Goal: Check status: Check status

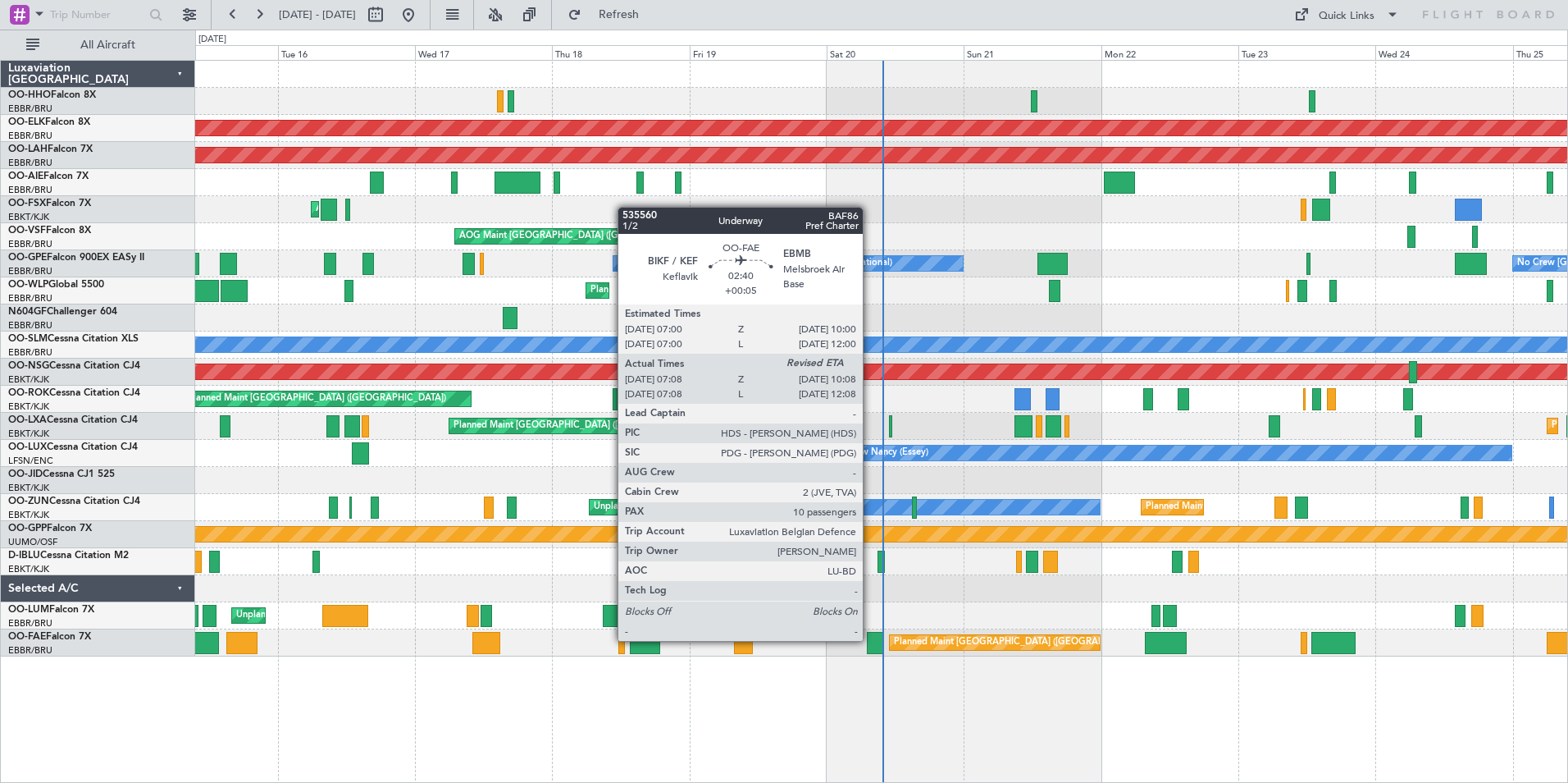
click at [870, 639] on div at bounding box center [876, 643] width 18 height 23
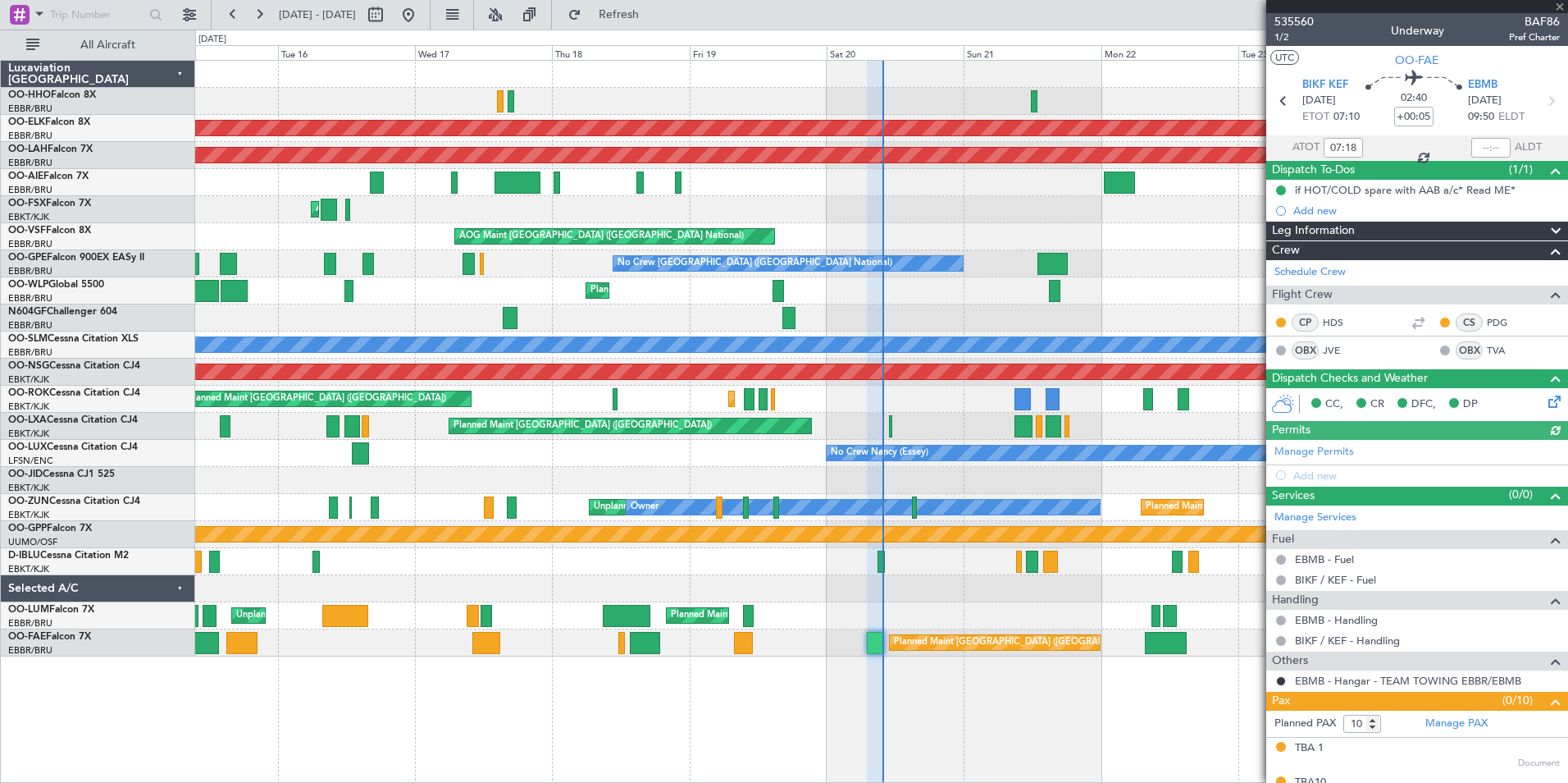
click at [1563, 6] on div at bounding box center [1417, 6] width 302 height 13
click at [1561, 8] on span at bounding box center [1560, 7] width 17 height 15
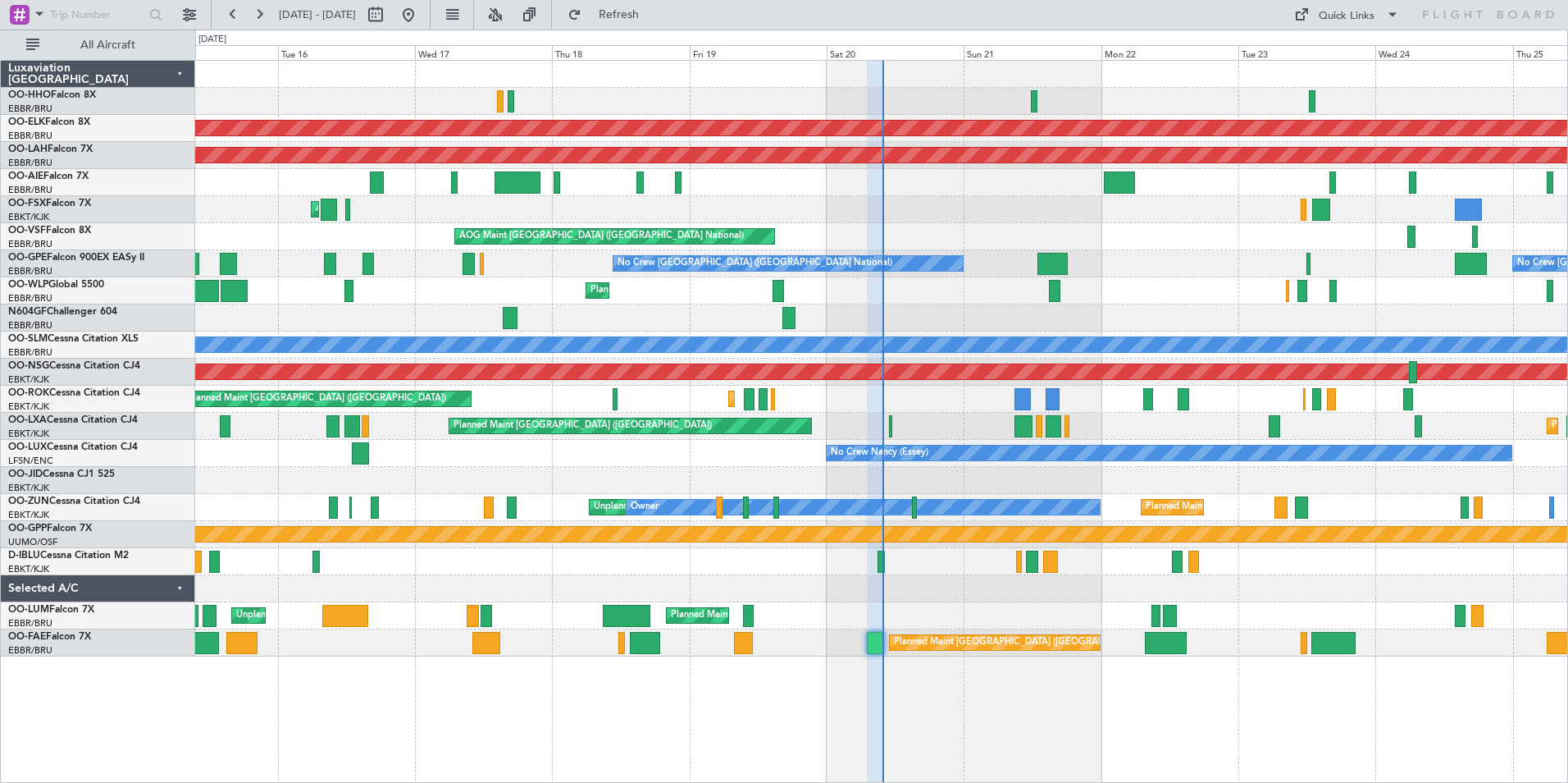
type input "0"
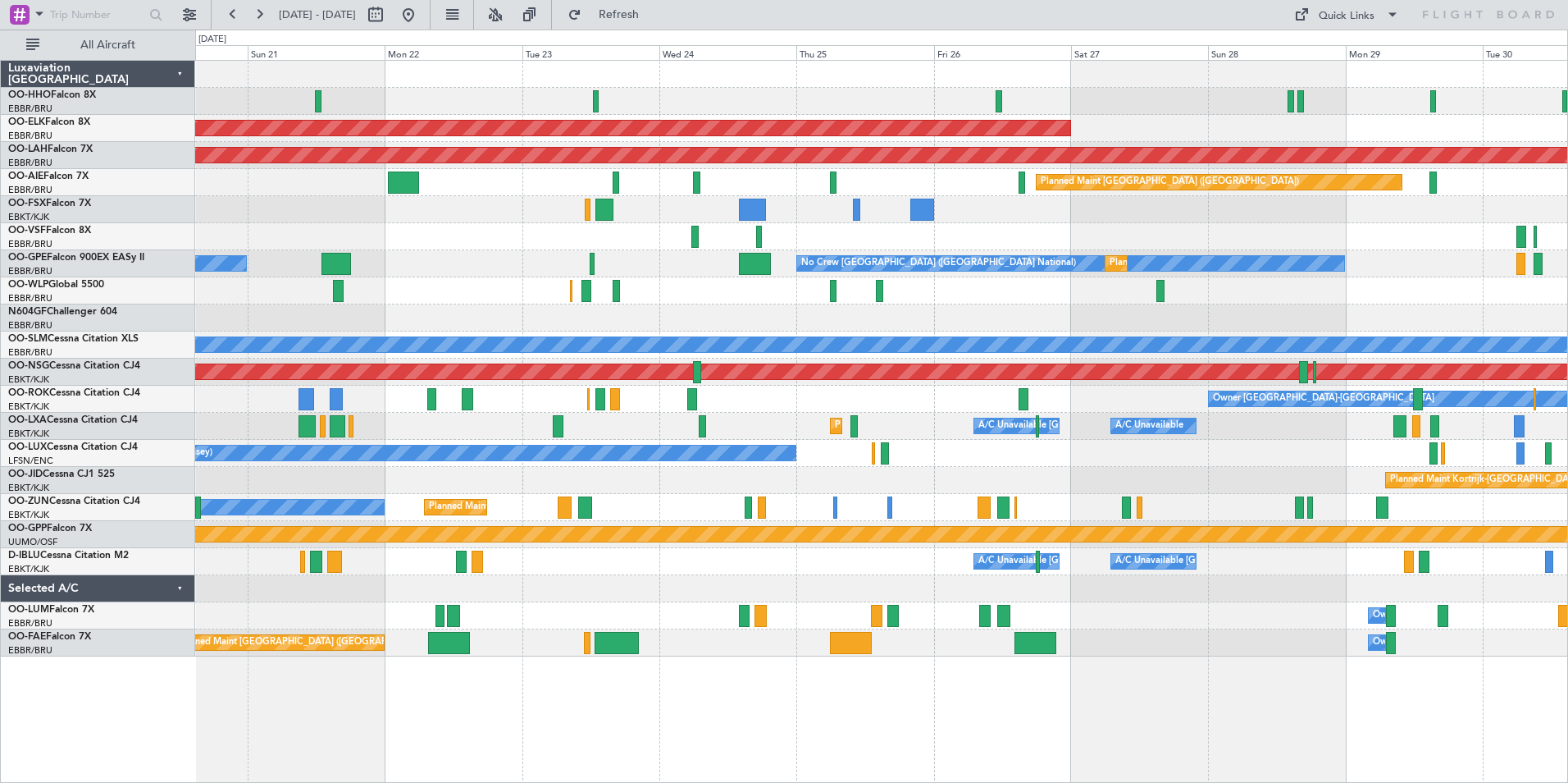
click at [755, 293] on div "Planned Maint Liege" at bounding box center [881, 292] width 1372 height 28
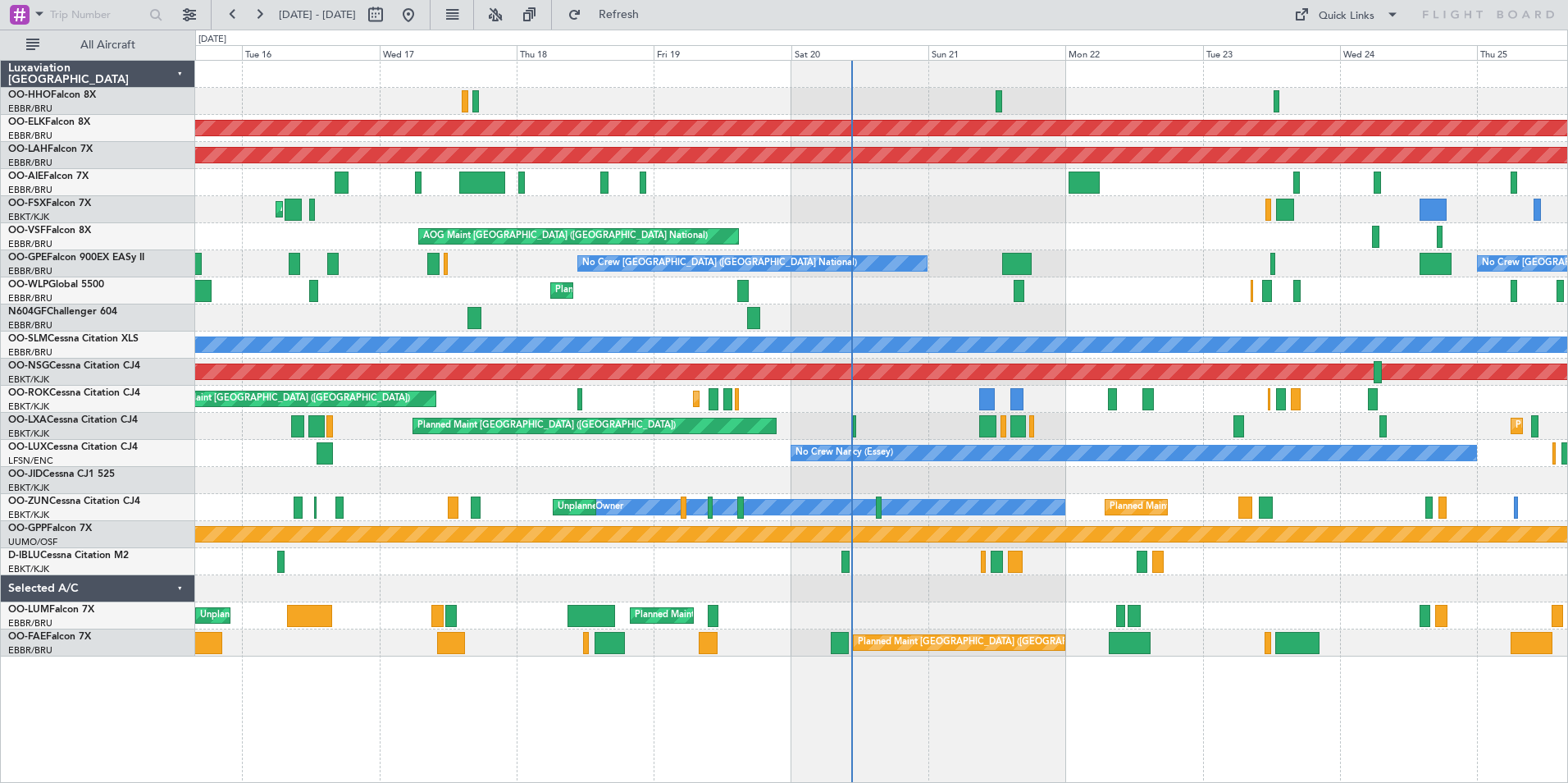
click at [1167, 316] on div at bounding box center [881, 318] width 1372 height 28
